Goal: Task Accomplishment & Management: Manage account settings

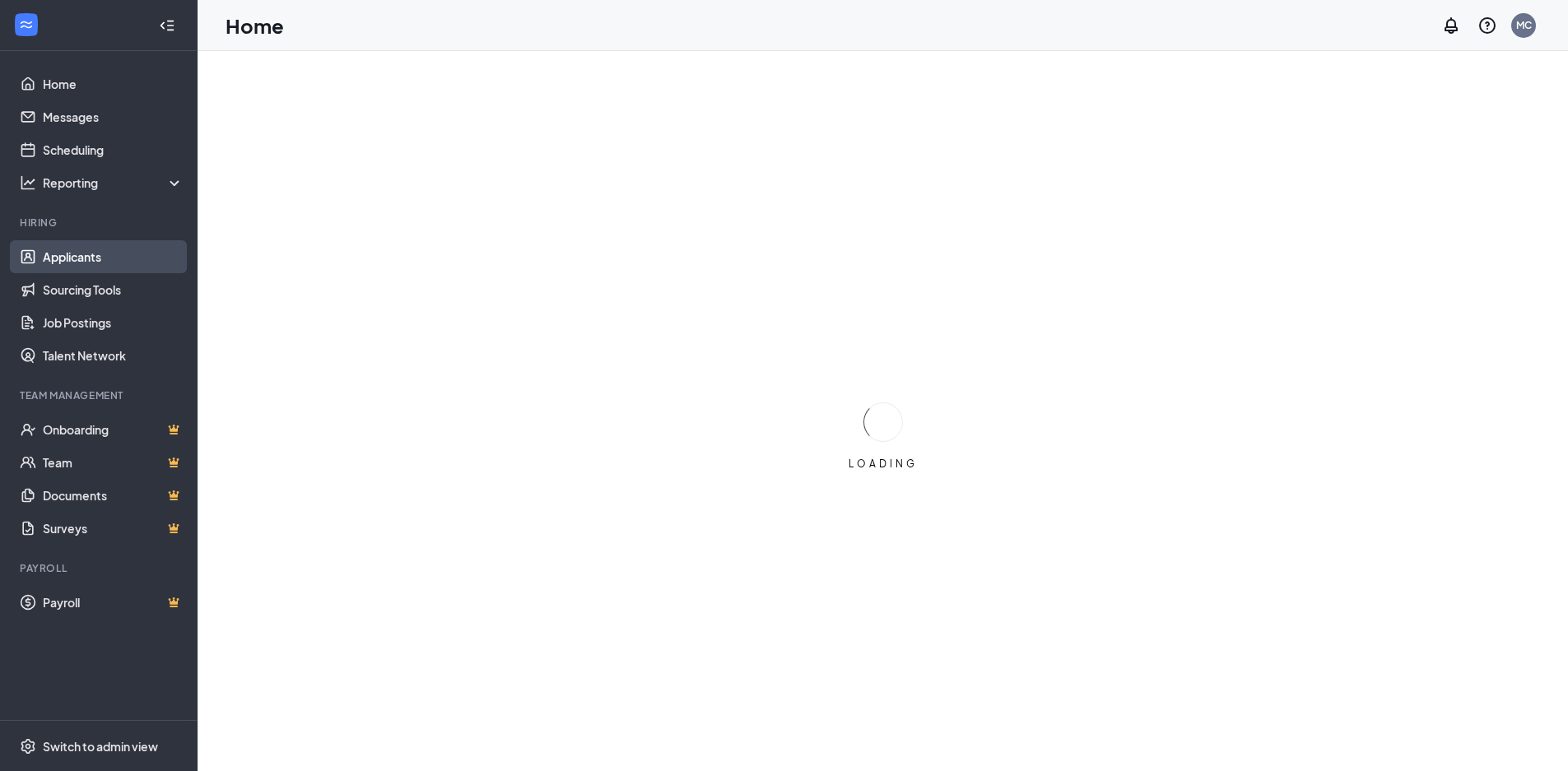
click at [105, 260] on link "Applicants" at bounding box center [113, 256] width 141 height 33
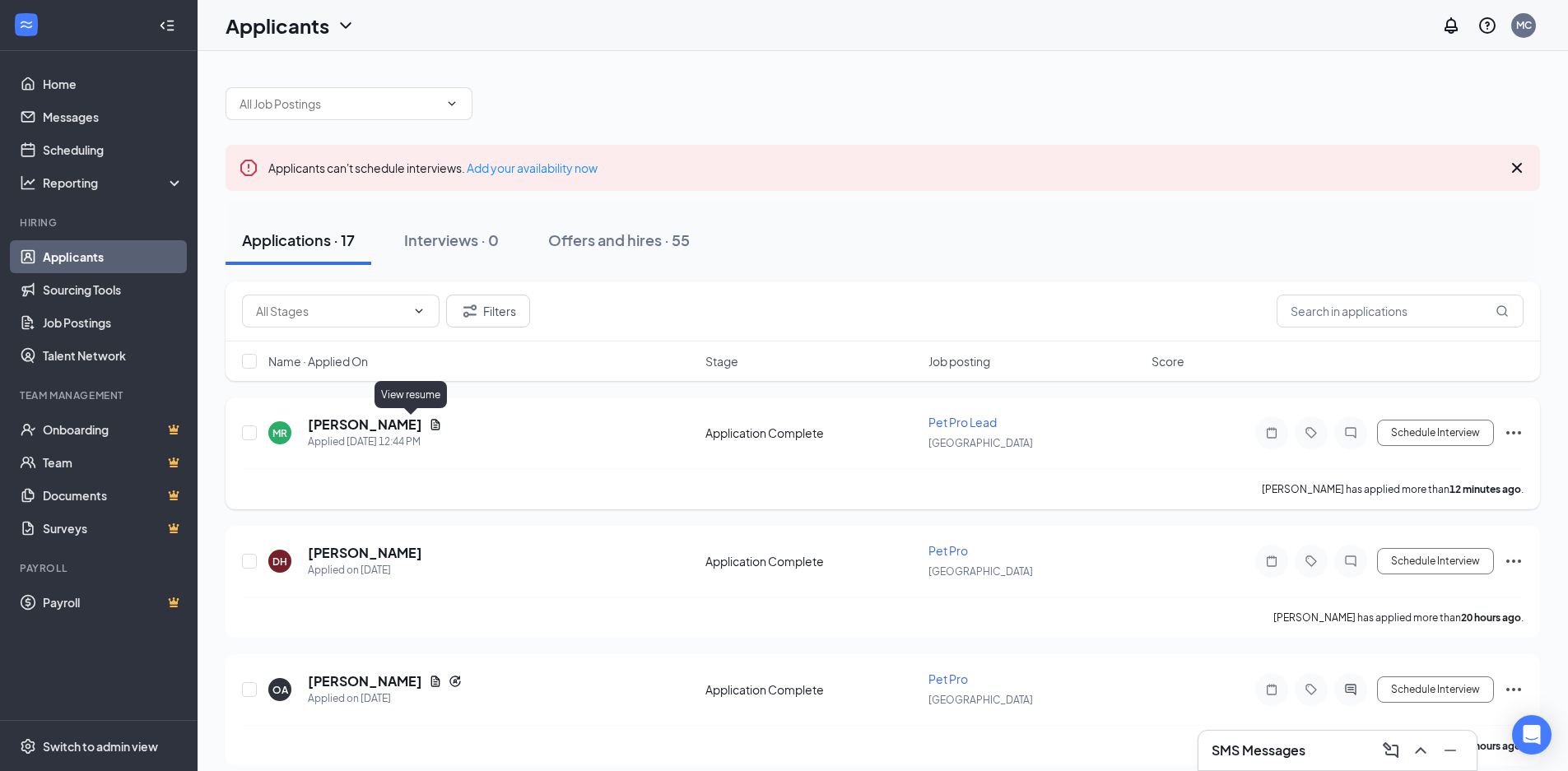
click at [432, 430] on icon "Document" at bounding box center [436, 424] width 9 height 11
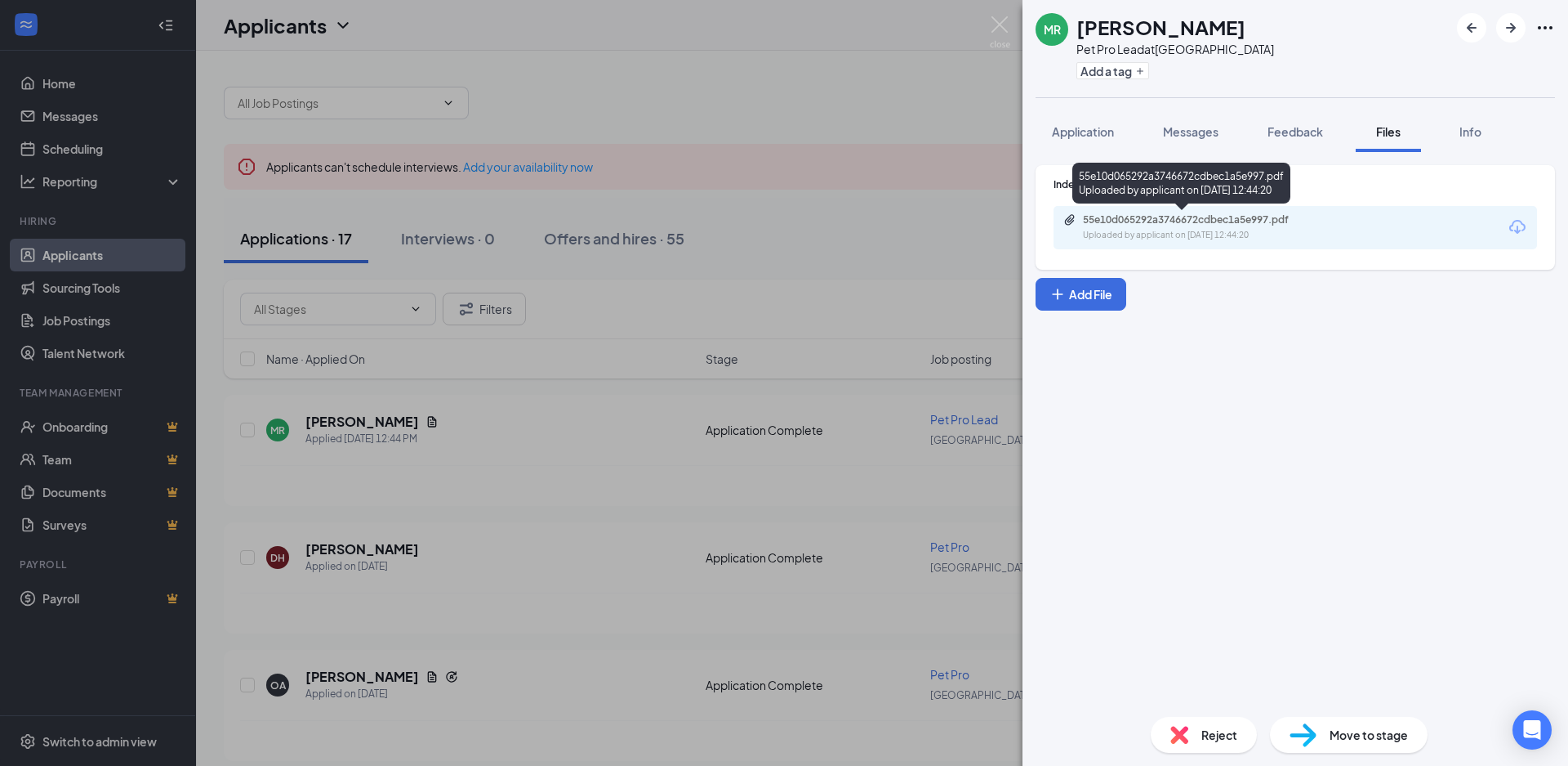
click at [1234, 225] on div "55e10d065292a3746672cdbec1a5e997.pdf" at bounding box center [1196, 220] width 228 height 13
click at [998, 31] on img at bounding box center [1000, 33] width 20 height 32
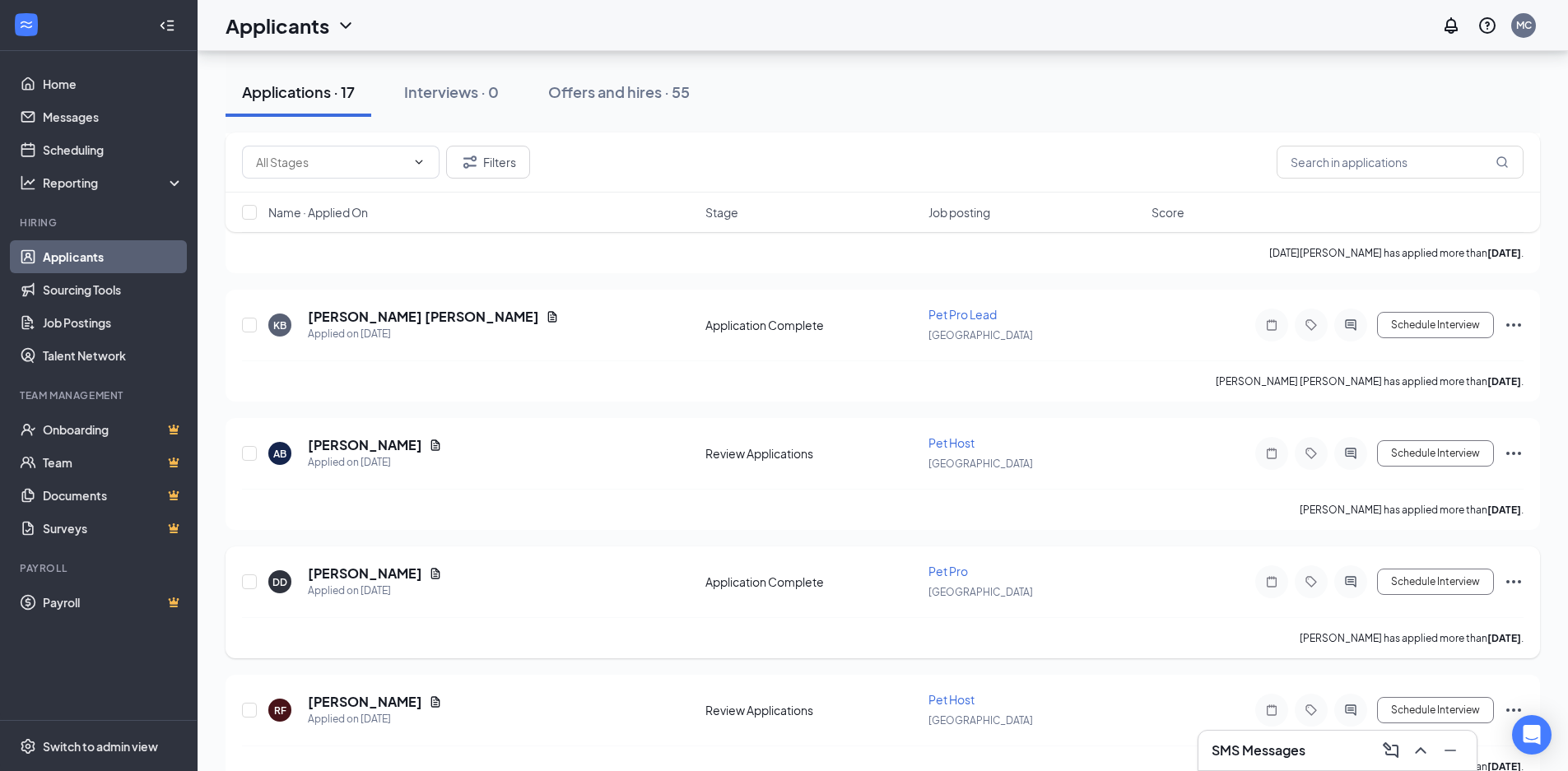
scroll to position [1810, 0]
